Goal: Task Accomplishment & Management: Manage account settings

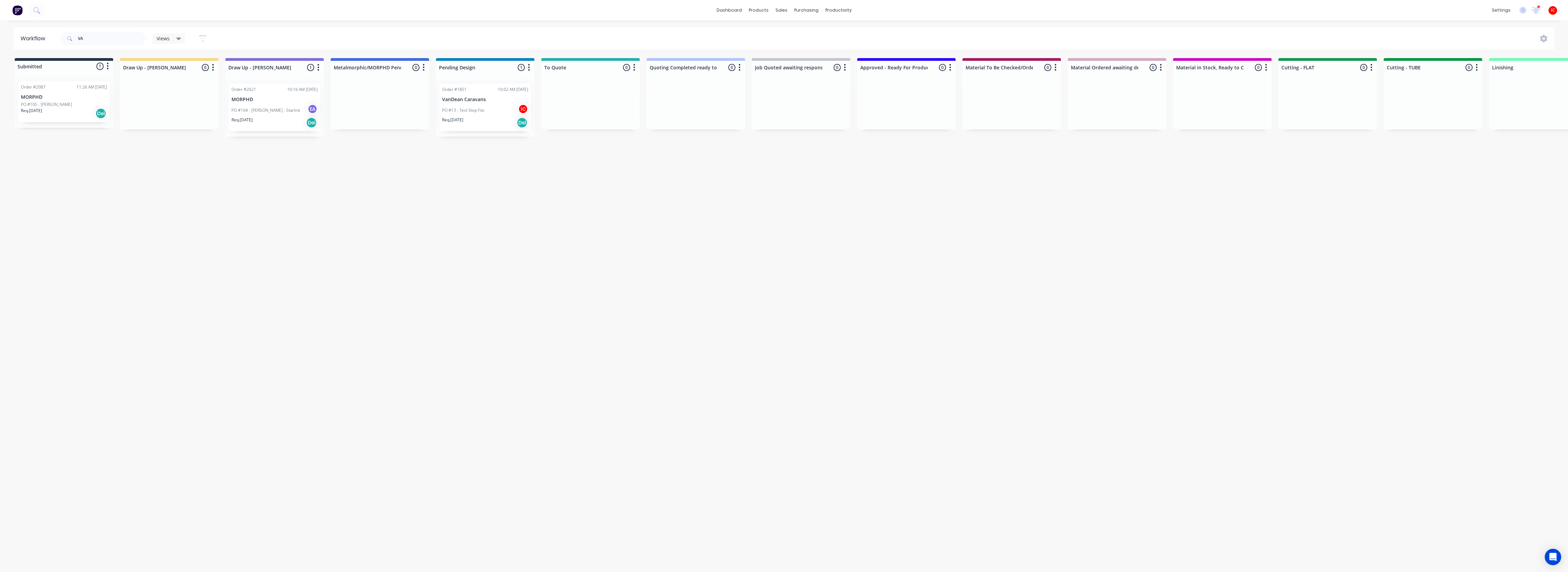
scroll to position [0, 1178]
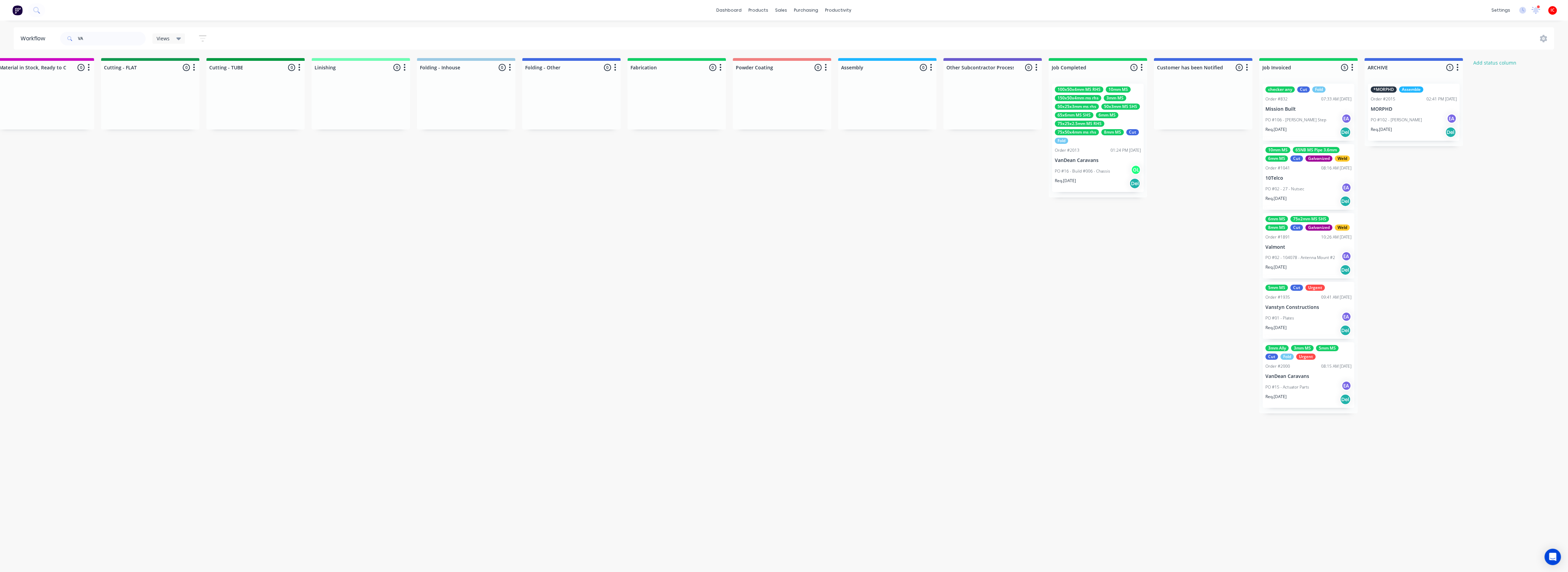
drag, startPoint x: 619, startPoint y: 358, endPoint x: 614, endPoint y: 345, distance: 13.9
click at [619, 357] on div "Submitted 1 Status colour #273444 hex #273444 Save Cancel Summaries Total order…" at bounding box center [181, 235] width 2727 height 355
drag, startPoint x: 459, startPoint y: 253, endPoint x: 385, endPoint y: 251, distance: 74.0
click at [458, 253] on div "Submitted 1 Status colour #273444 hex #273444 Save Cancel Summaries Total order…" at bounding box center [181, 235] width 2727 height 355
drag, startPoint x: 411, startPoint y: 210, endPoint x: 253, endPoint y: 47, distance: 227.0
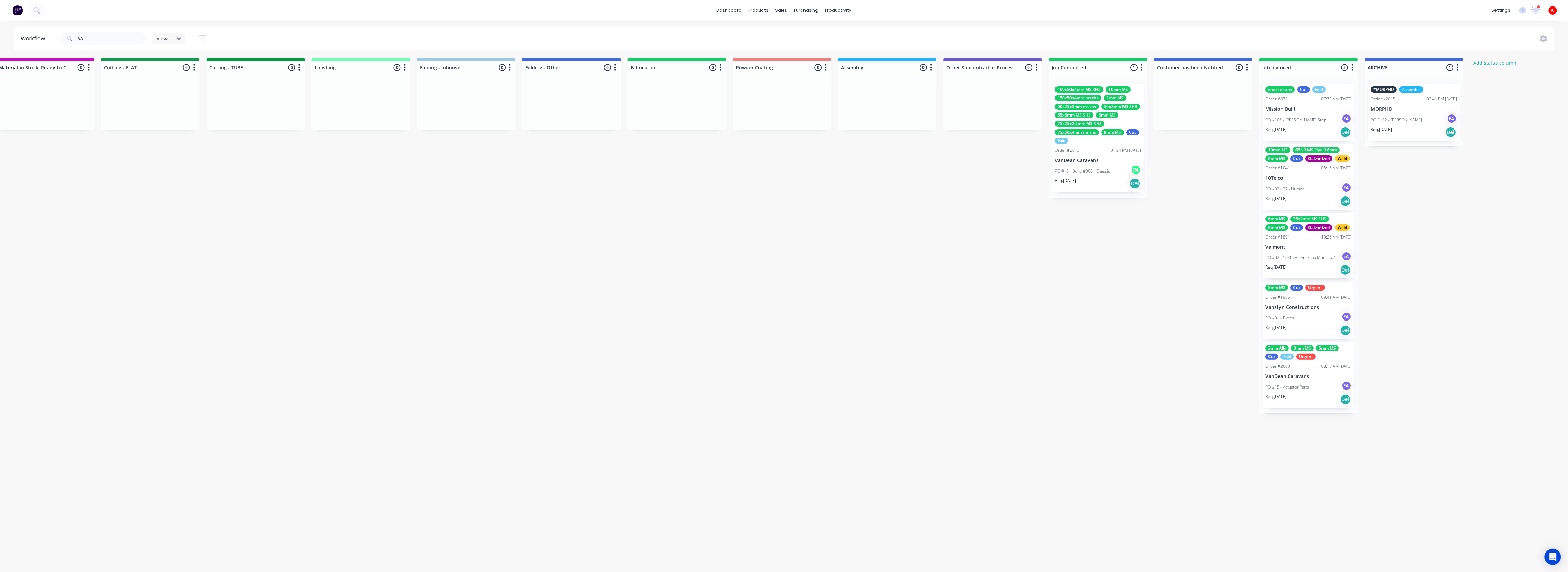
click at [408, 205] on div "Submitted 1 Status colour #273444 hex #273444 Save Cancel Summaries Total order…" at bounding box center [181, 235] width 2727 height 355
drag, startPoint x: 100, startPoint y: 34, endPoint x: 72, endPoint y: 43, distance: 29.4
click at [72, 43] on div "VA" at bounding box center [103, 38] width 85 height 13
click at [34, 38] on div "Workflow" at bounding box center [35, 38] width 28 height 8
drag, startPoint x: 408, startPoint y: 270, endPoint x: 409, endPoint y: 259, distance: 11.0
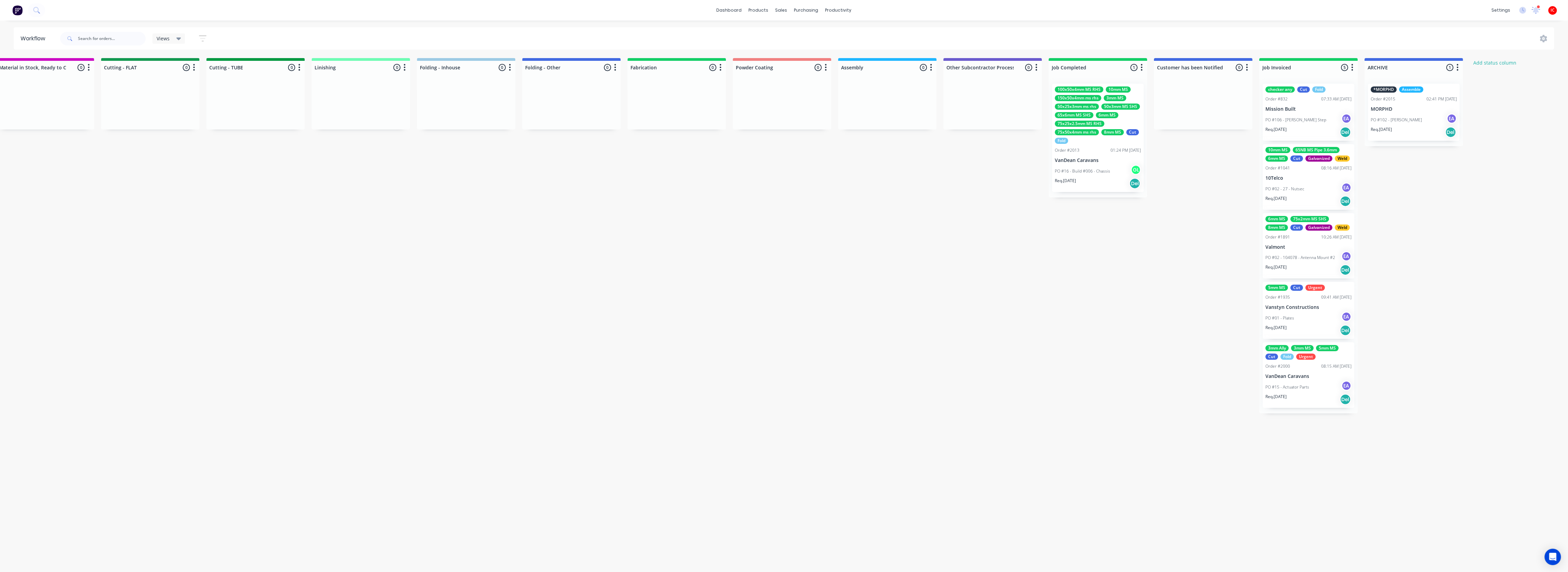
click at [408, 268] on div "Submitted 1 Status colour #273444 hex #273444 Save Cancel Summaries Total order…" at bounding box center [181, 235] width 2727 height 355
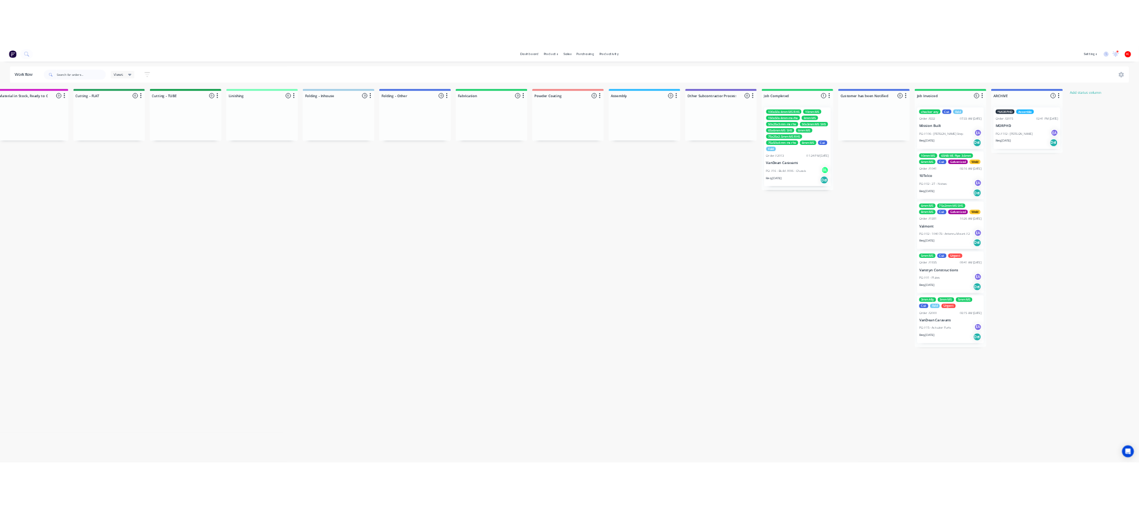
scroll to position [0, 0]
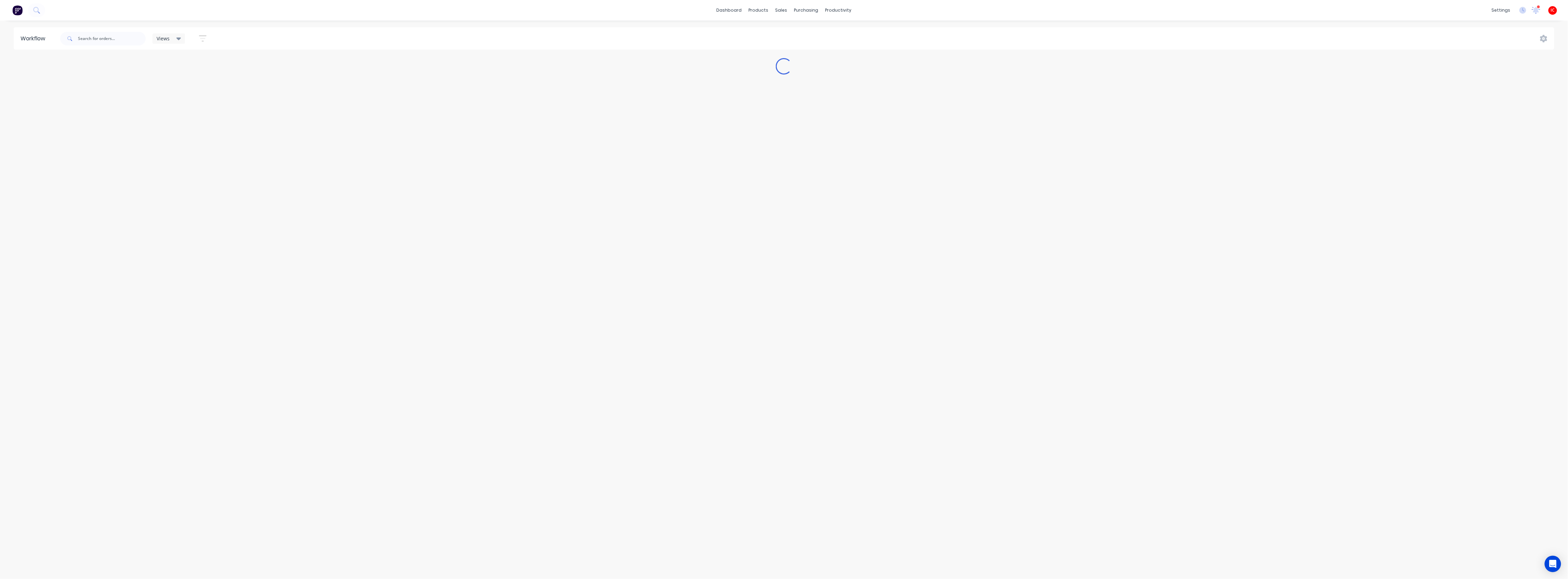
click at [301, 213] on div "Workflow Views Save new view None (Default) edit [PERSON_NAME] edit [PERSON_NAM…" at bounding box center [784, 296] width 1568 height 538
click at [388, 9] on div "dashboard products sales purchasing productivity dashboard products Product Cat…" at bounding box center [784, 10] width 1568 height 21
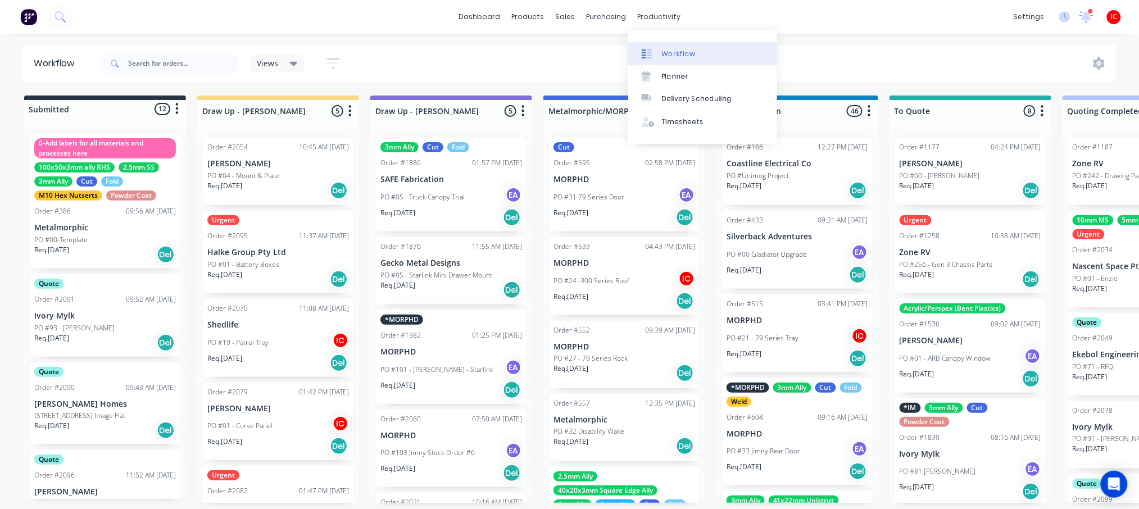
click at [685, 58] on div "Workflow" at bounding box center [679, 54] width 34 height 10
